Goal: Task Accomplishment & Management: Complete application form

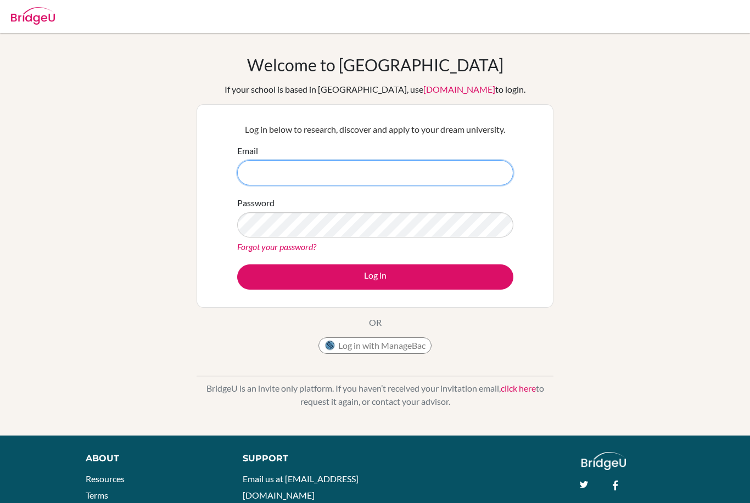
type input "[EMAIL_ADDRESS][DOMAIN_NAME]"
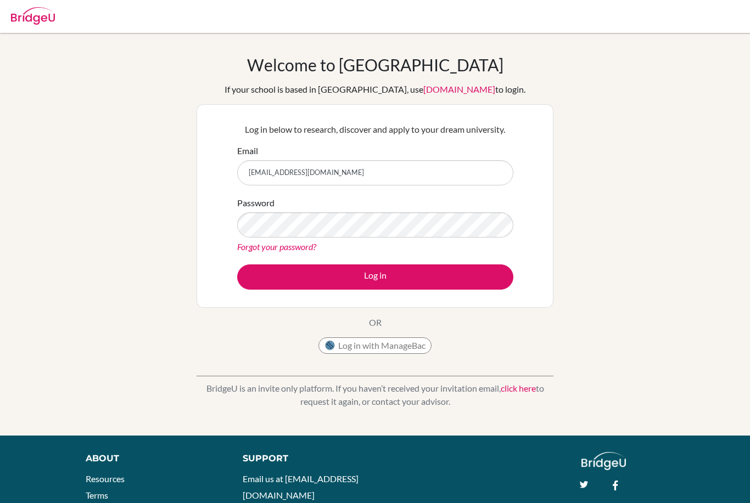
click at [445, 276] on button "Log in" at bounding box center [375, 277] width 276 height 25
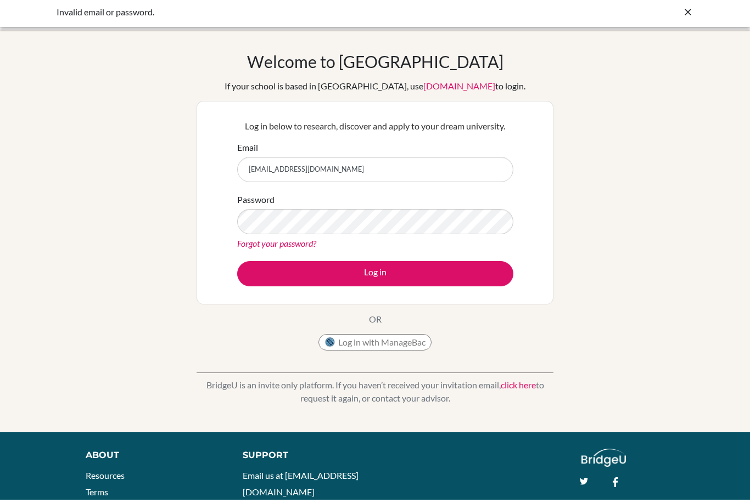
click at [645, 163] on div "Welcome to [GEOGRAPHIC_DATA] If your school is based in [GEOGRAPHIC_DATA], use …" at bounding box center [375, 234] width 750 height 359
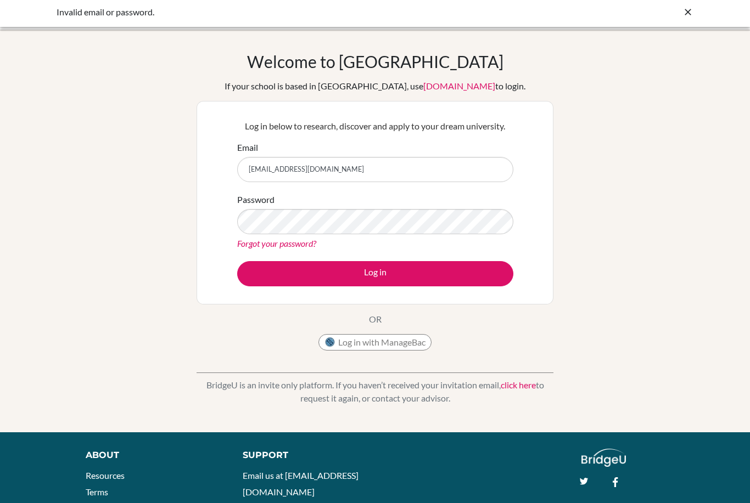
click at [450, 281] on button "Log in" at bounding box center [375, 273] width 276 height 25
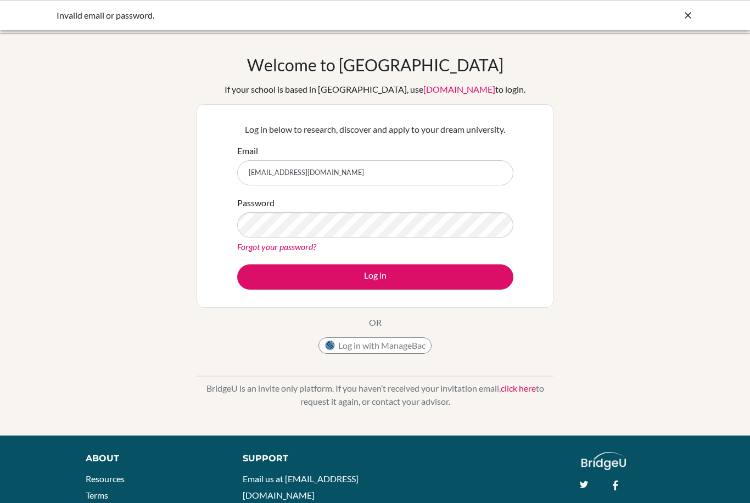
click at [10, 158] on div "Welcome to BridgeU If your school is based in China, use app.bridge-u.com.cn to…" at bounding box center [375, 234] width 750 height 359
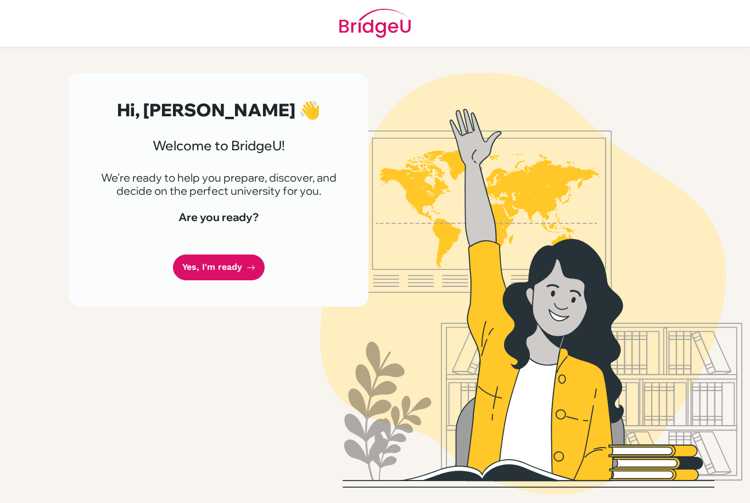
click at [246, 261] on link "Yes, I'm ready" at bounding box center [219, 268] width 92 height 26
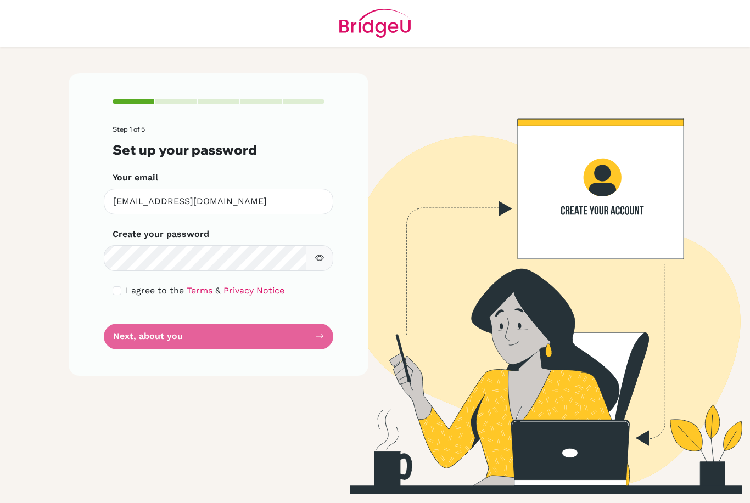
click at [216, 279] on form "Step 1 of 5 Set up your password Your email [EMAIL_ADDRESS][DOMAIN_NAME] Invali…" at bounding box center [219, 237] width 212 height 223
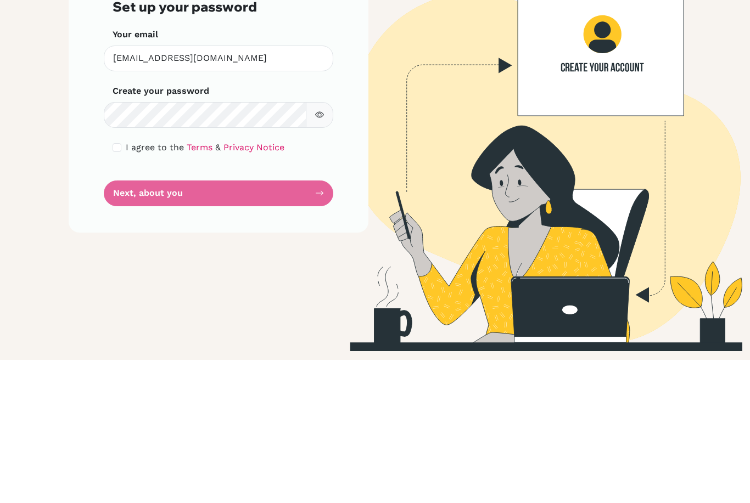
click at [120, 287] on input "checkbox" at bounding box center [117, 291] width 9 height 9
checkbox input "true"
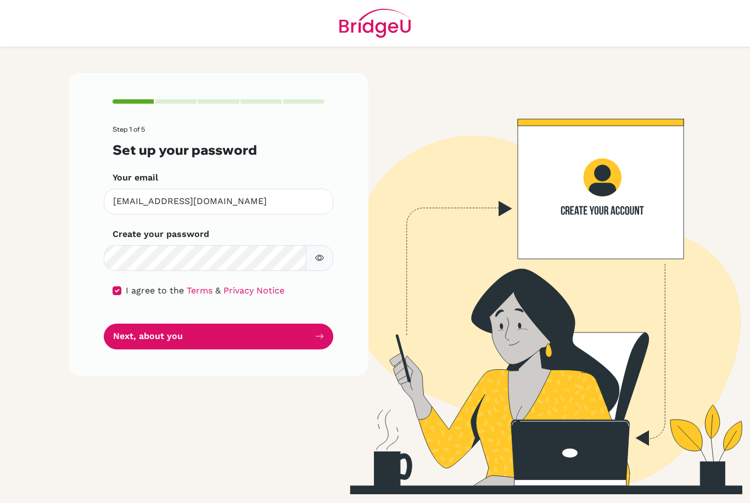
click at [136, 324] on button "Next, about you" at bounding box center [218, 337] width 229 height 26
